Goal: Information Seeking & Learning: Learn about a topic

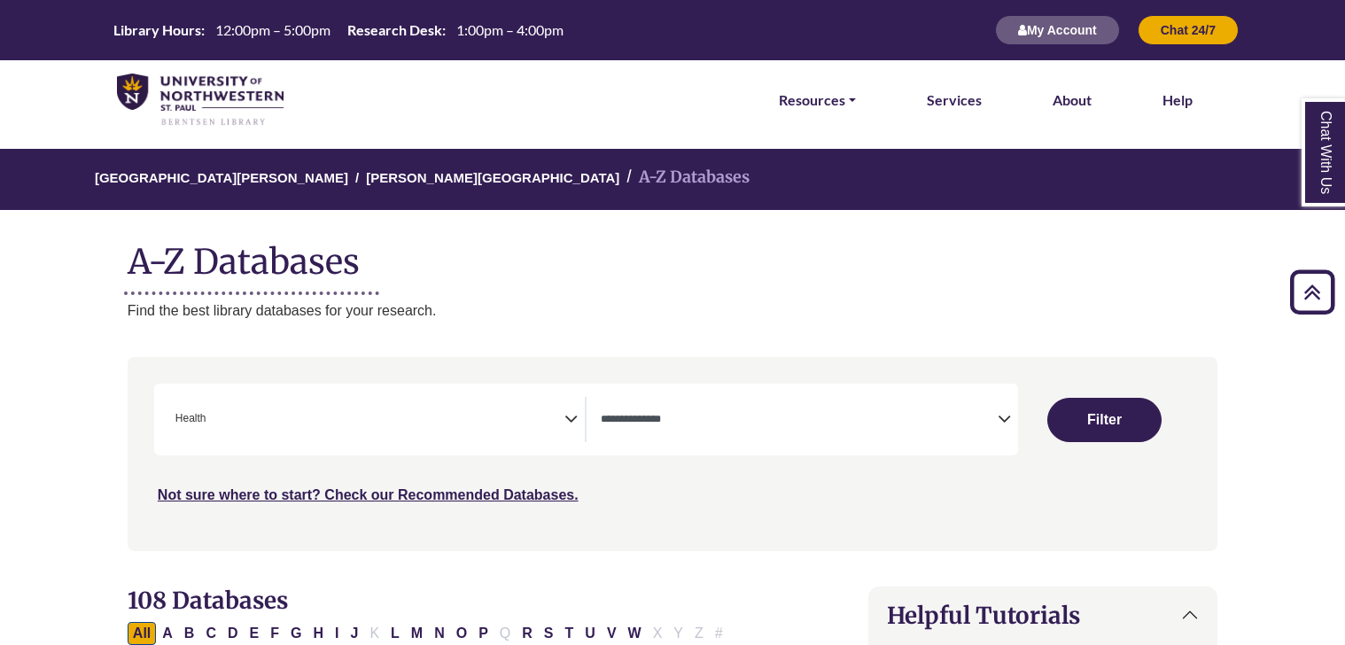
select select "*****"
select select "Database Types Filter"
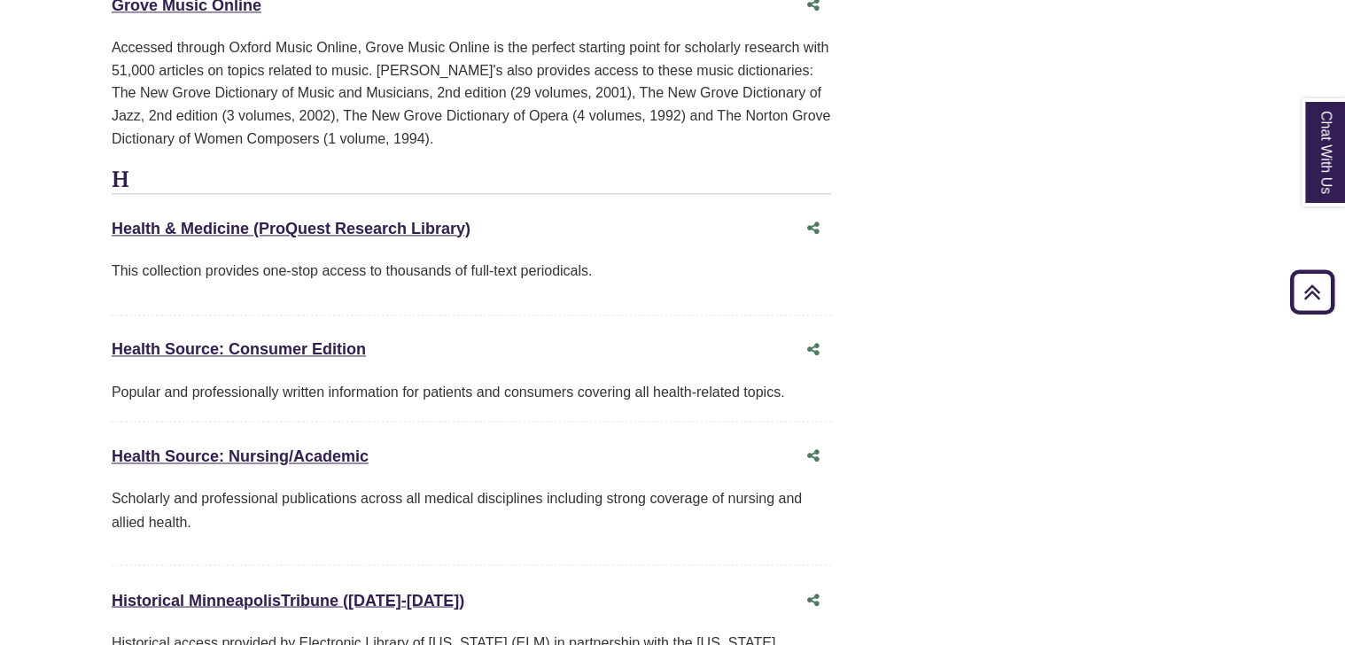
scroll to position [7880, 16]
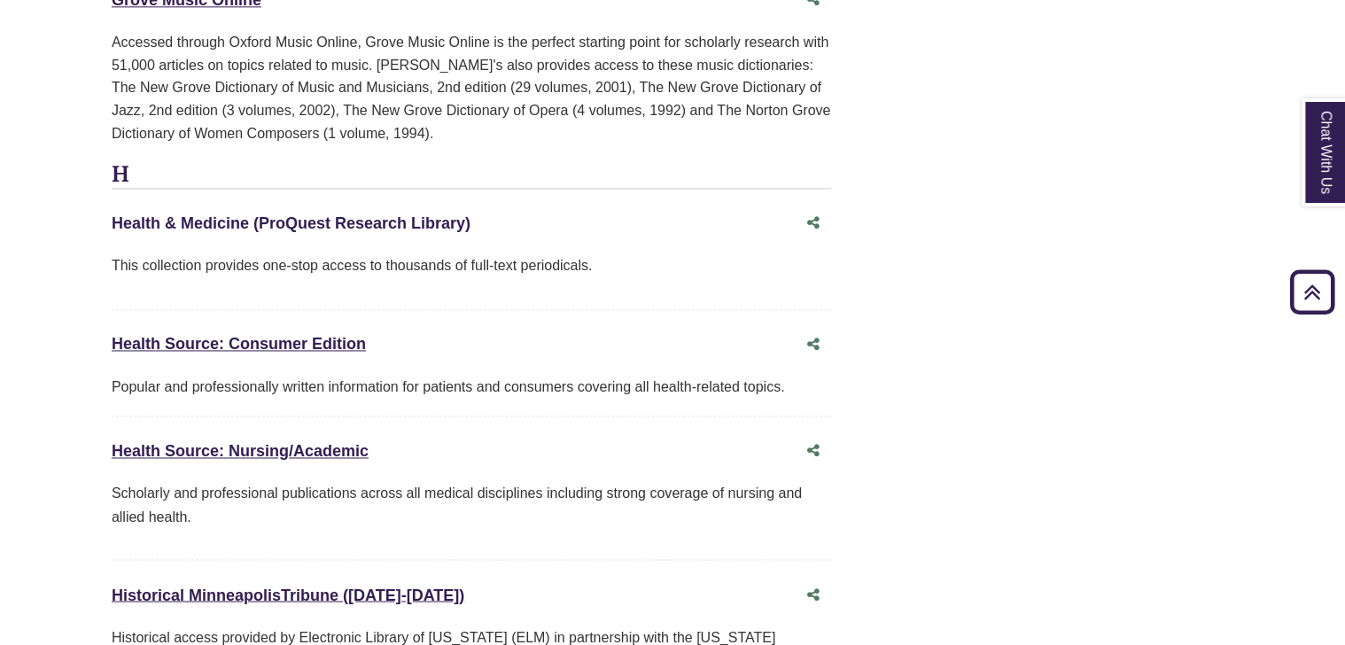
click at [165, 214] on link "Health & Medicine (ProQuest Research Library) This link opens in a new window" at bounding box center [291, 223] width 359 height 18
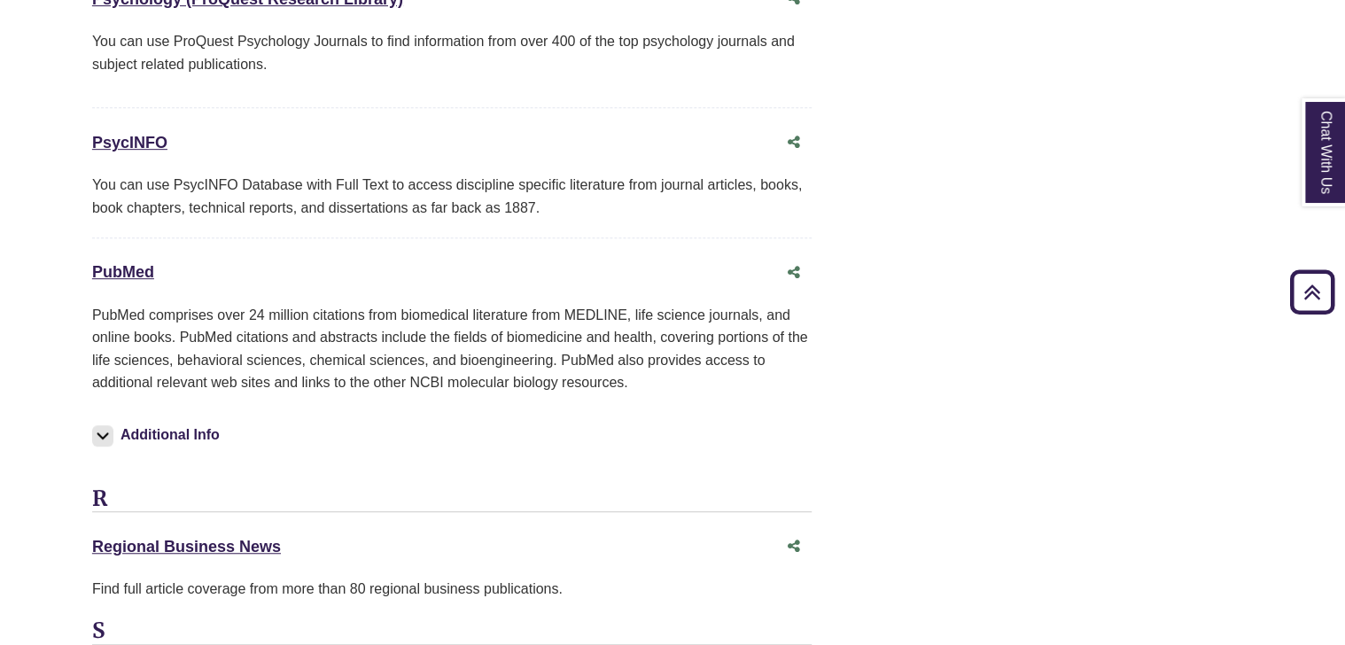
scroll to position [13815, 35]
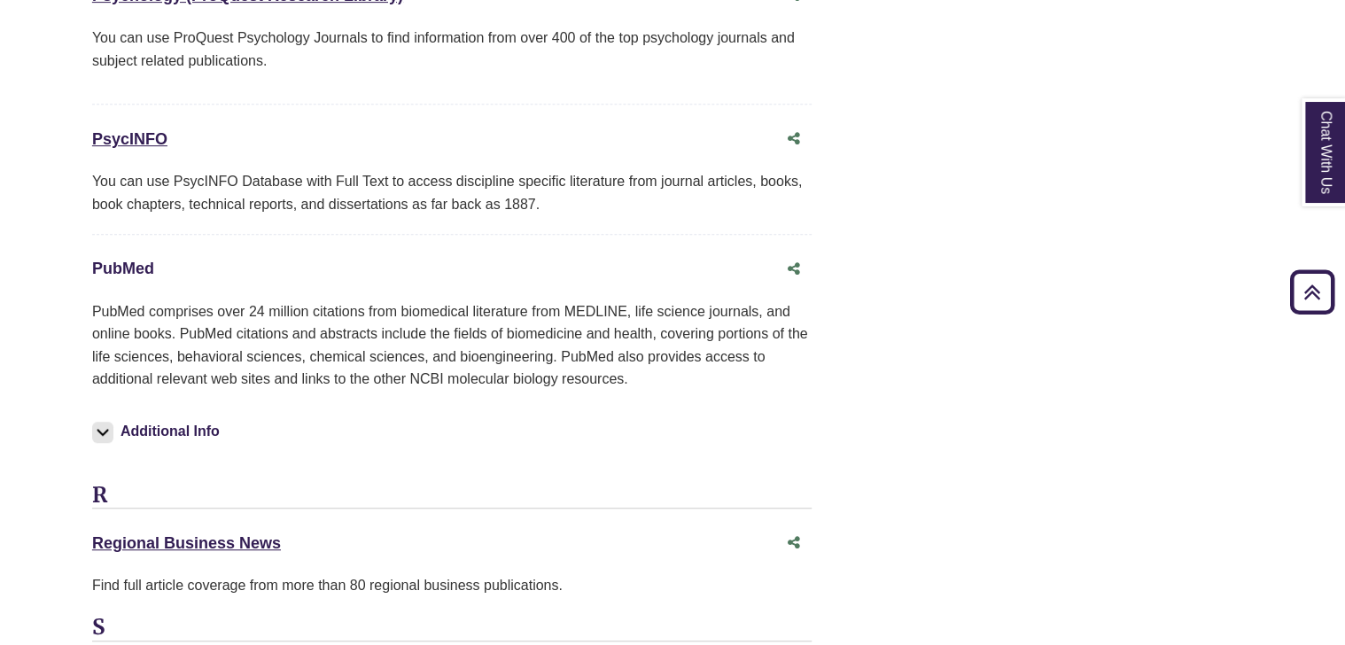
click at [129, 260] on link "PubMed This link opens in a new window" at bounding box center [123, 269] width 62 height 18
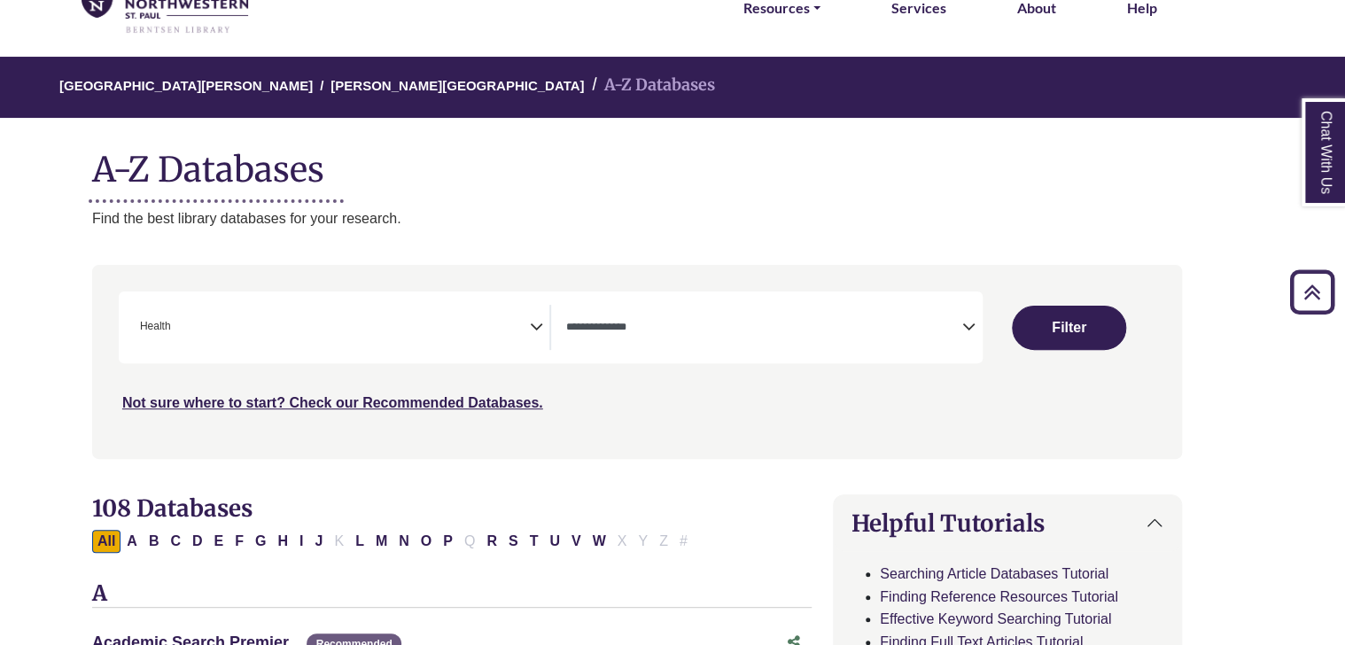
scroll to position [0, 35]
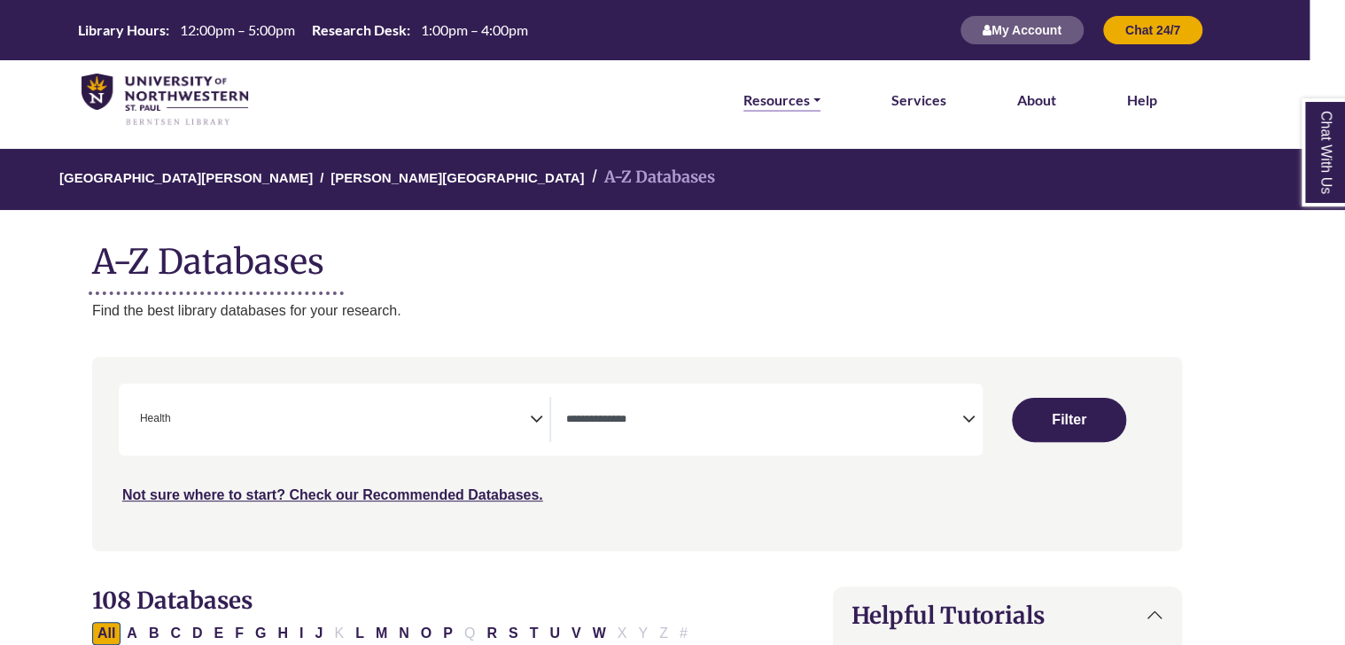
click at [772, 96] on link "Resources" at bounding box center [781, 100] width 77 height 23
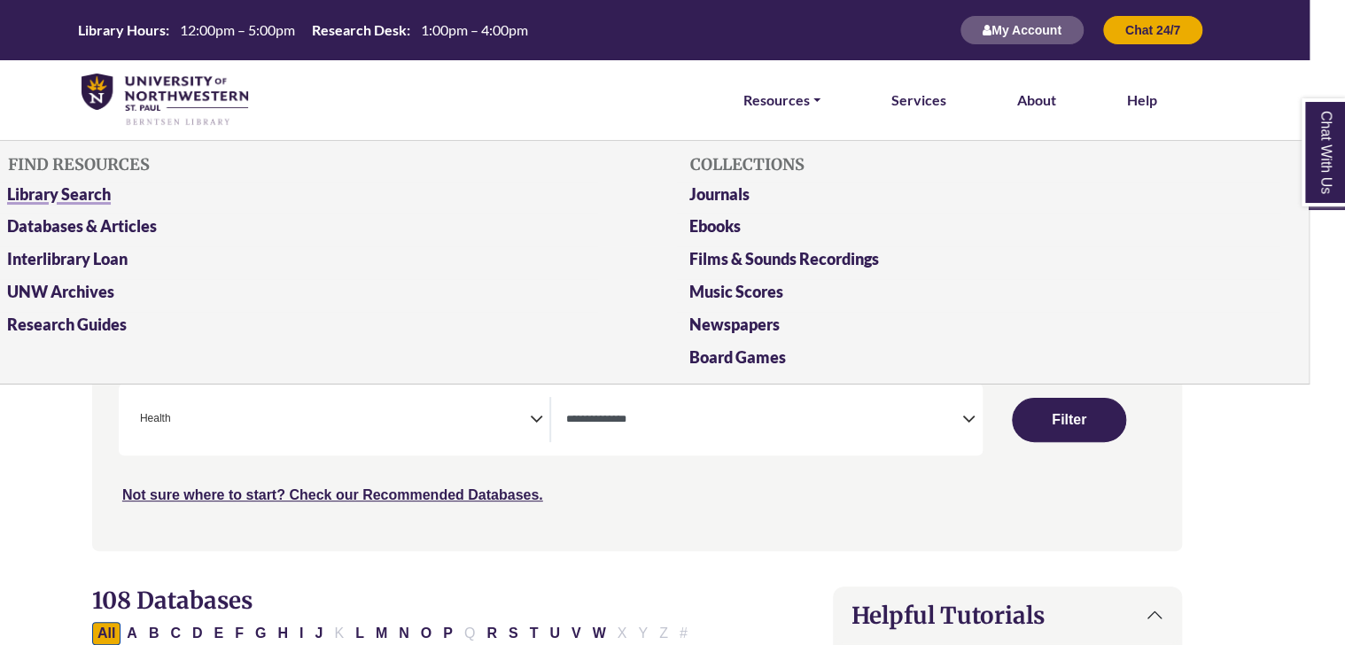
click at [167, 194] on link "Library Search" at bounding box center [296, 198] width 604 height 33
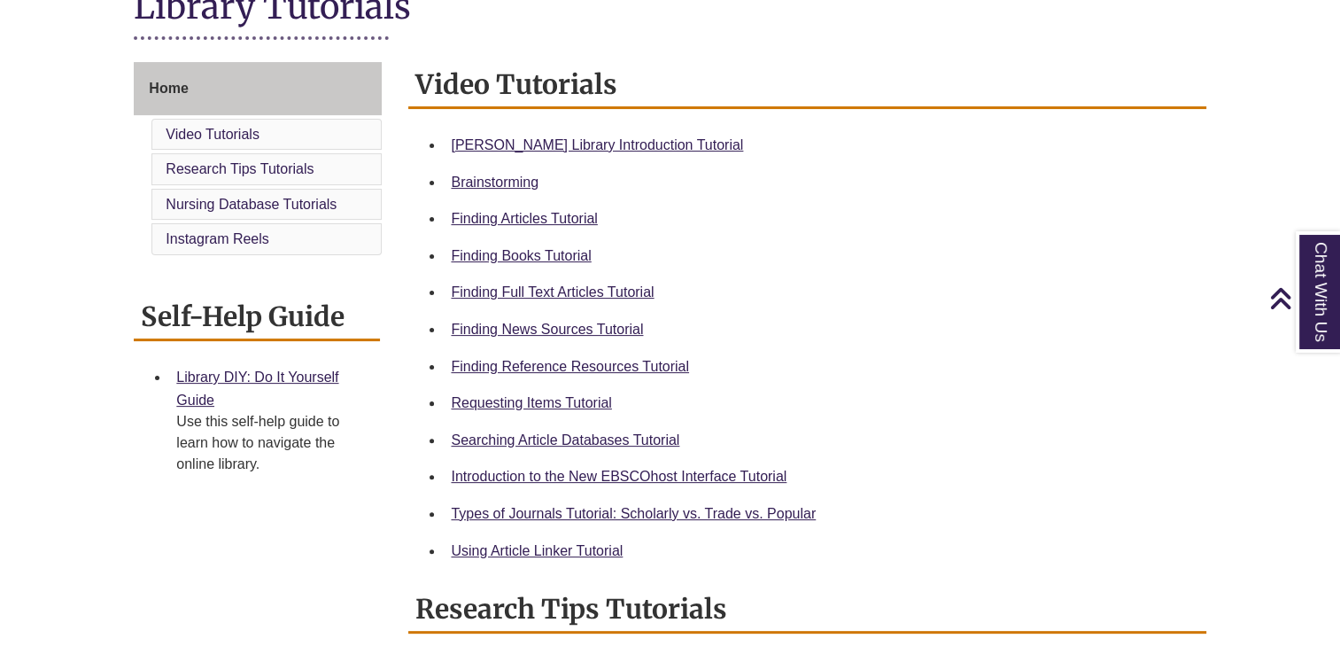
scroll to position [438, 0]
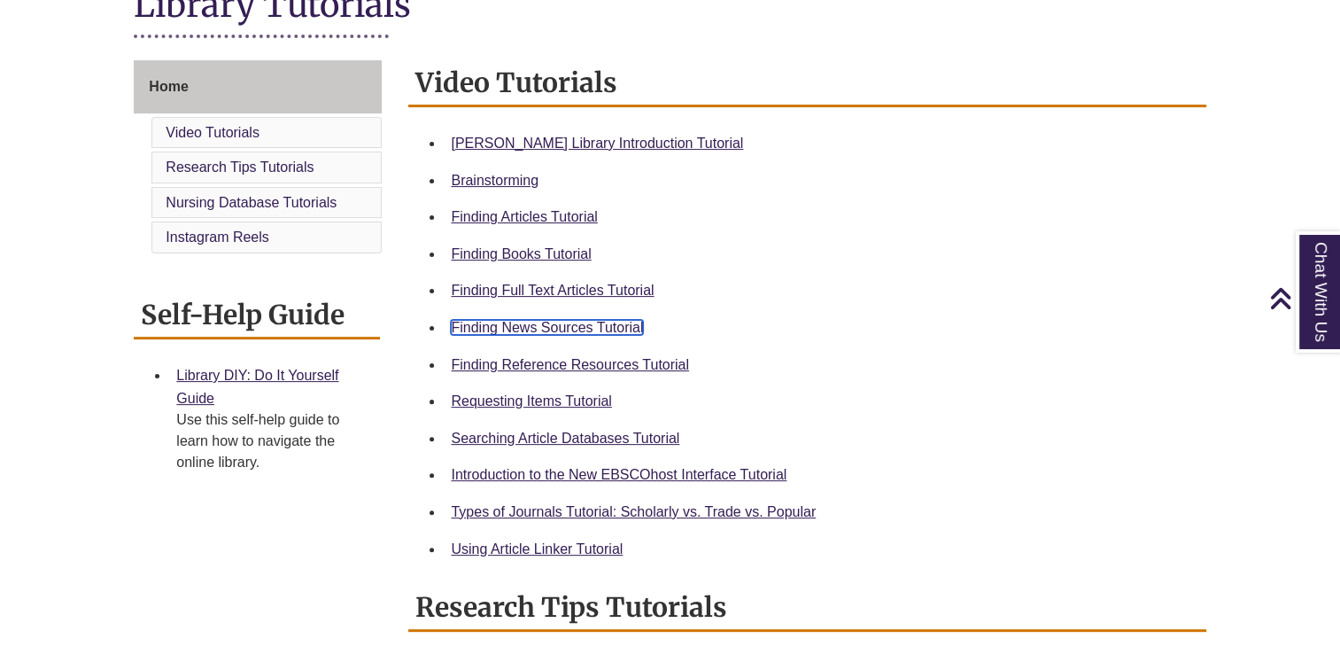
click at [552, 320] on link "Finding News Sources Tutorial" at bounding box center [547, 327] width 192 height 15
